Goal: Task Accomplishment & Management: Use online tool/utility

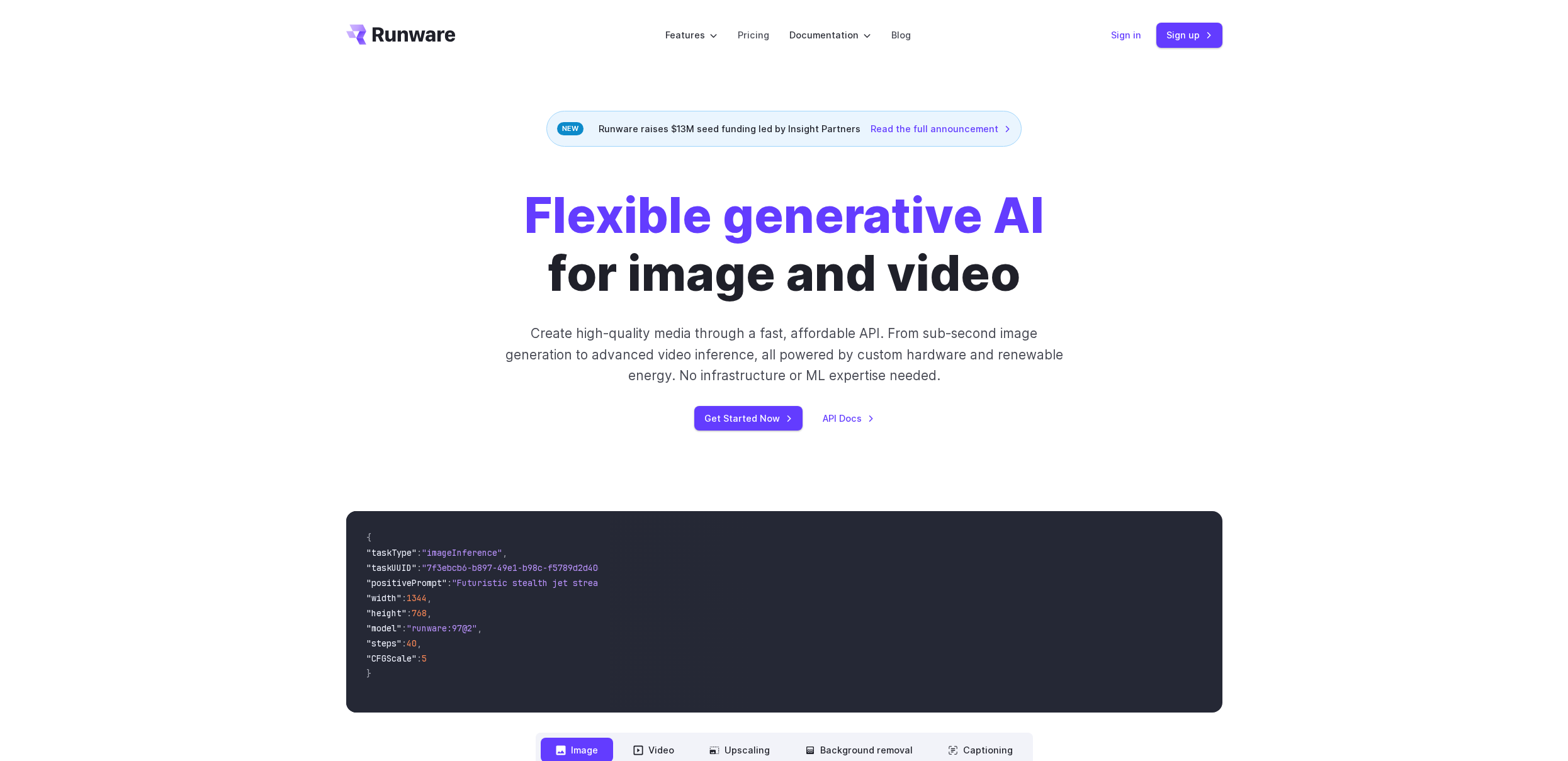
click at [1128, 35] on link "Sign in" at bounding box center [1125, 35] width 30 height 15
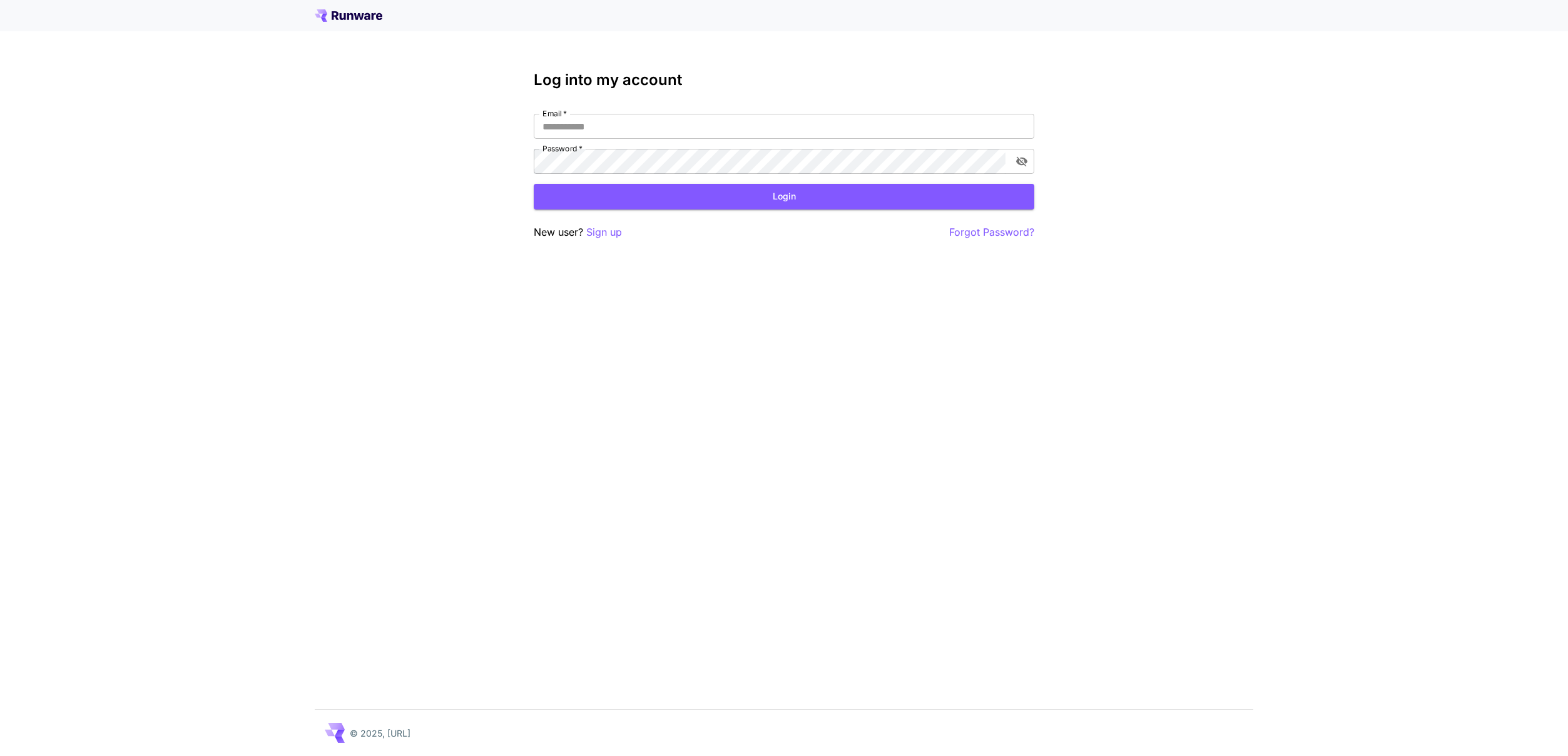
click at [628, 146] on div "Email   * Email   * Password   * Password   *" at bounding box center [784, 144] width 500 height 60
click at [628, 130] on input "Email   *" at bounding box center [784, 126] width 500 height 25
type input "**********"
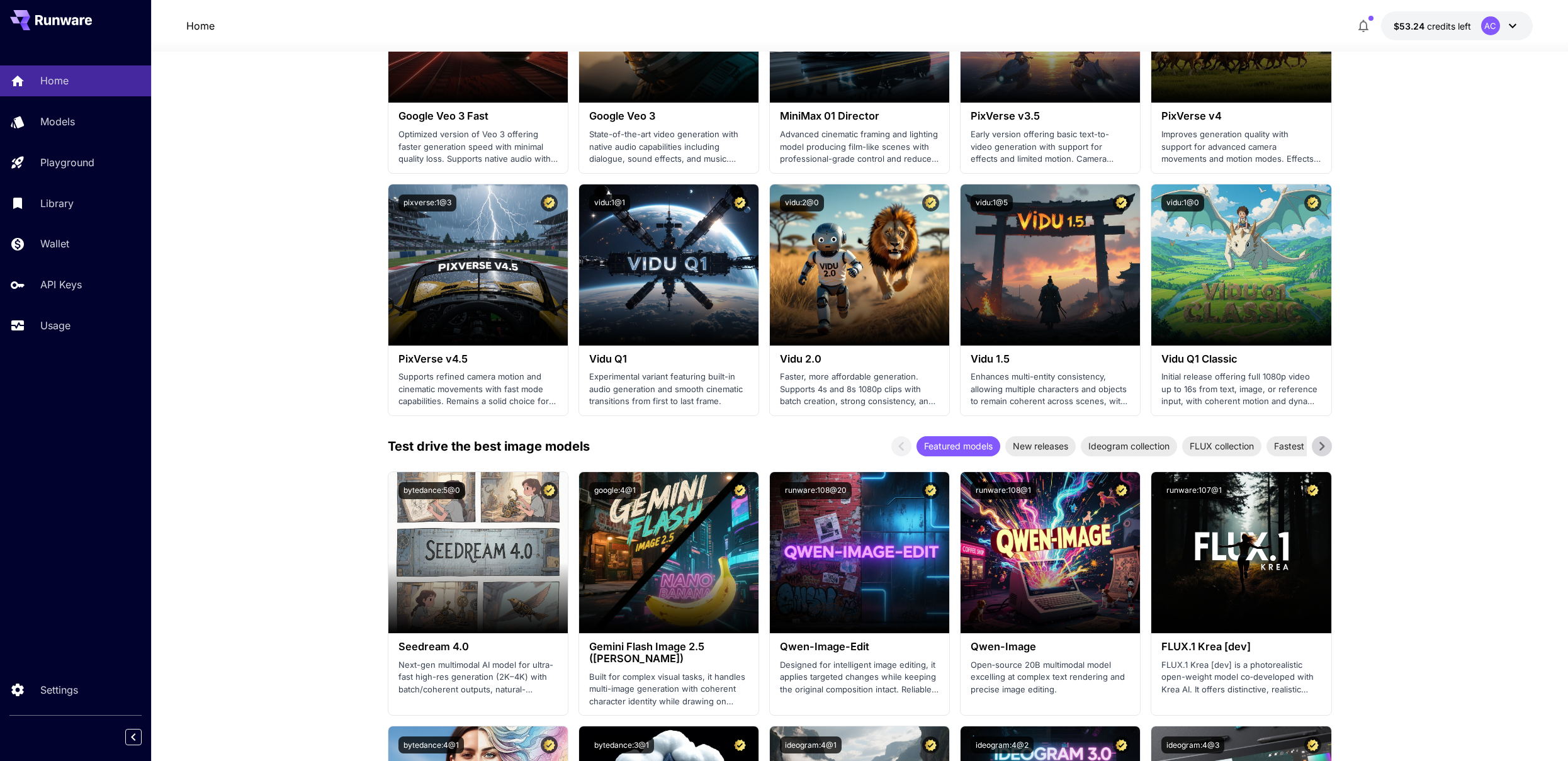
scroll to position [914, 0]
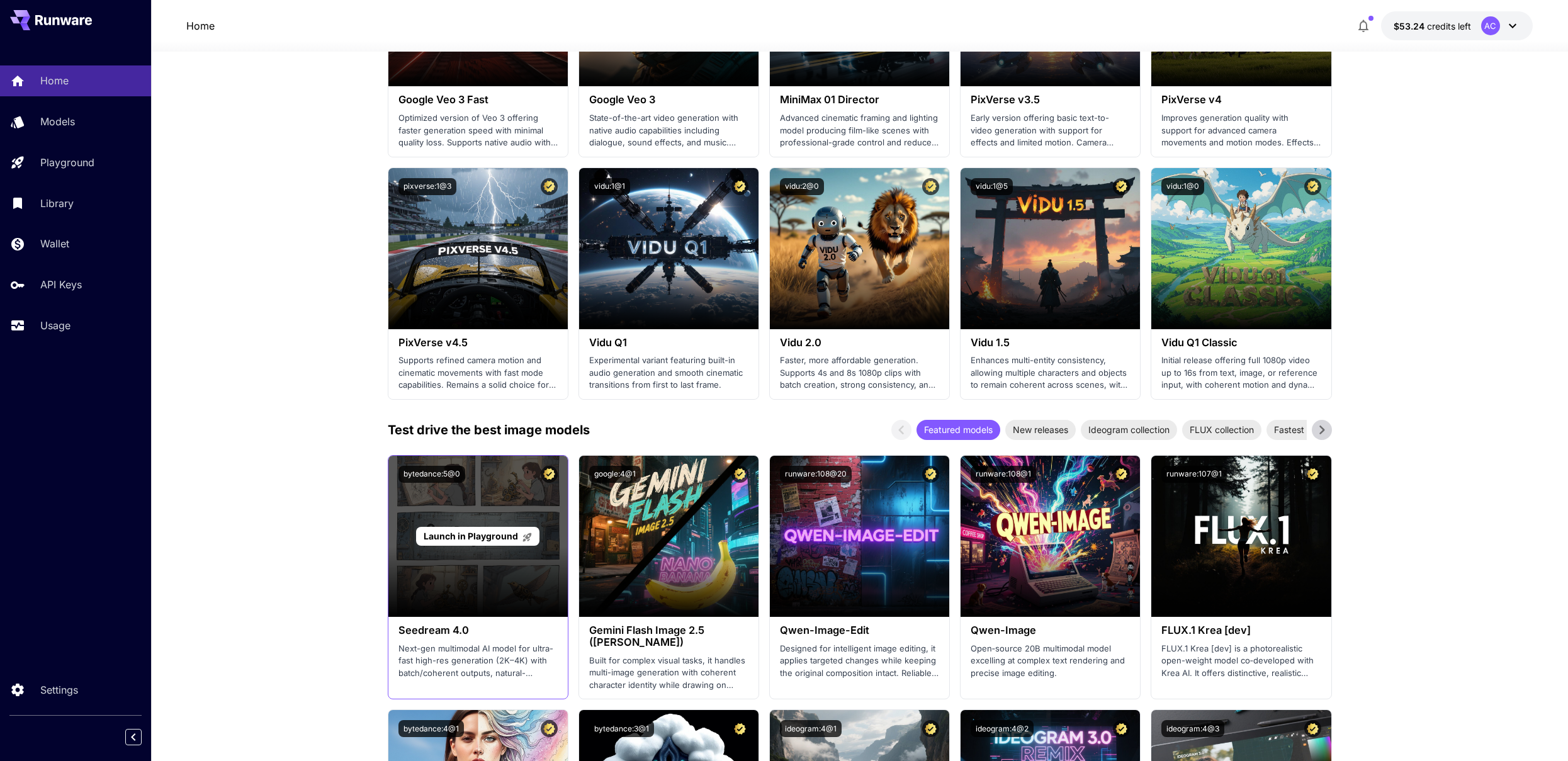
click at [460, 523] on div "Launch in Playground" at bounding box center [477, 536] width 179 height 161
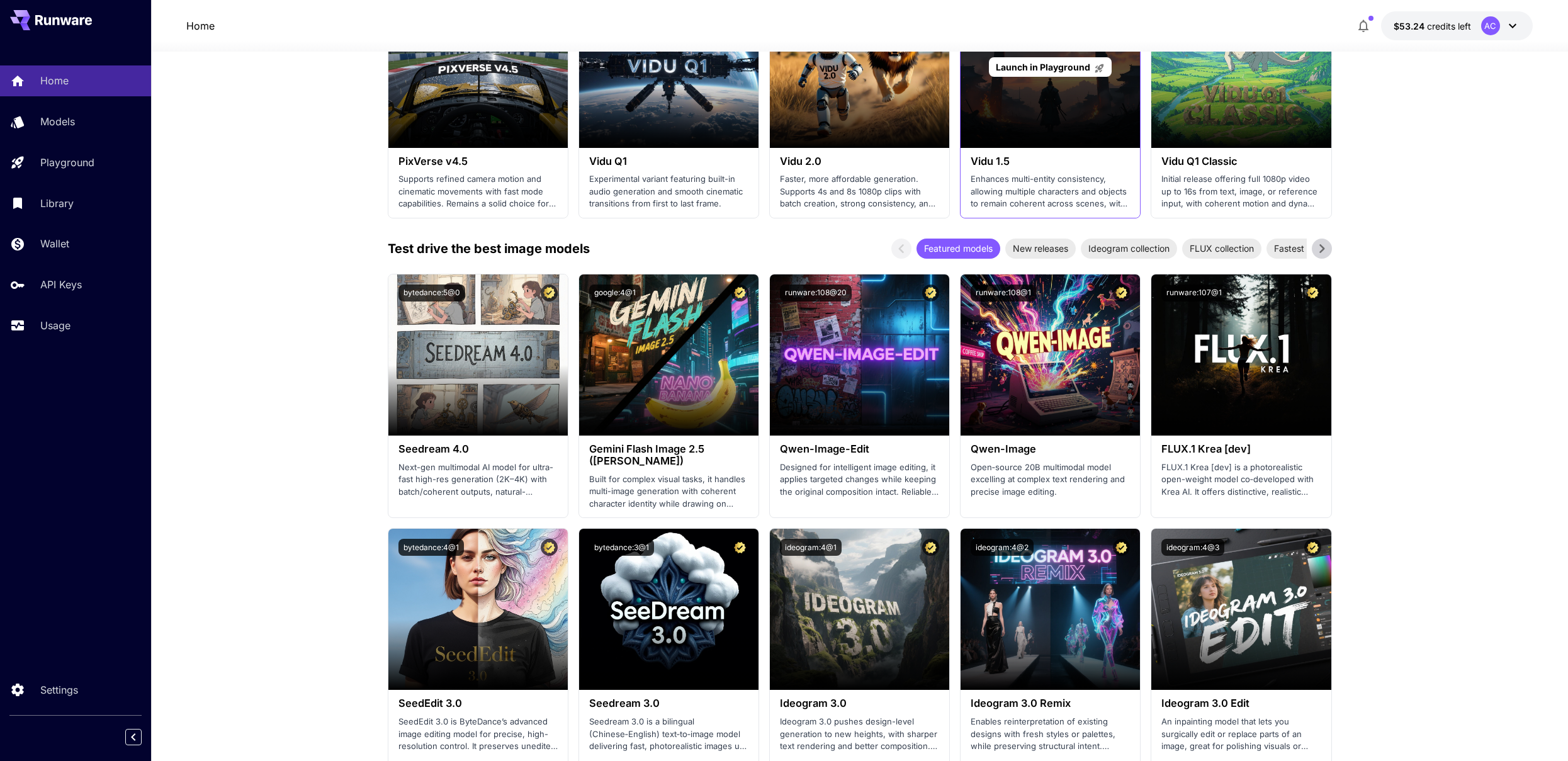
scroll to position [1104, 0]
